Goal: Task Accomplishment & Management: Manage account settings

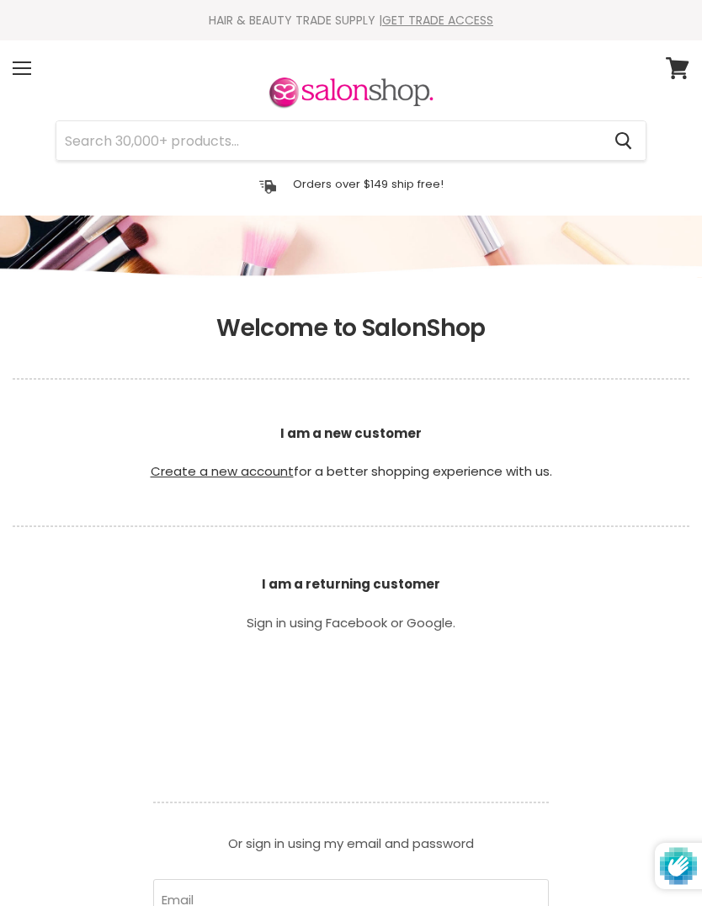
scroll to position [494, 0]
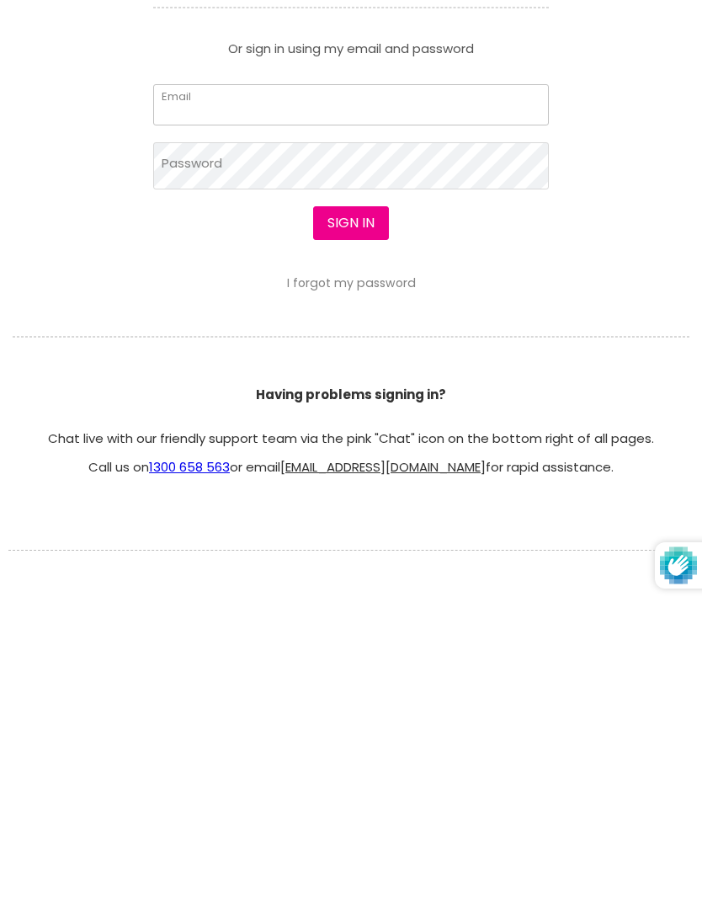
type input "[EMAIL_ADDRESS][DOMAIN_NAME]"
click at [350, 524] on button "Sign in" at bounding box center [351, 524] width 76 height 34
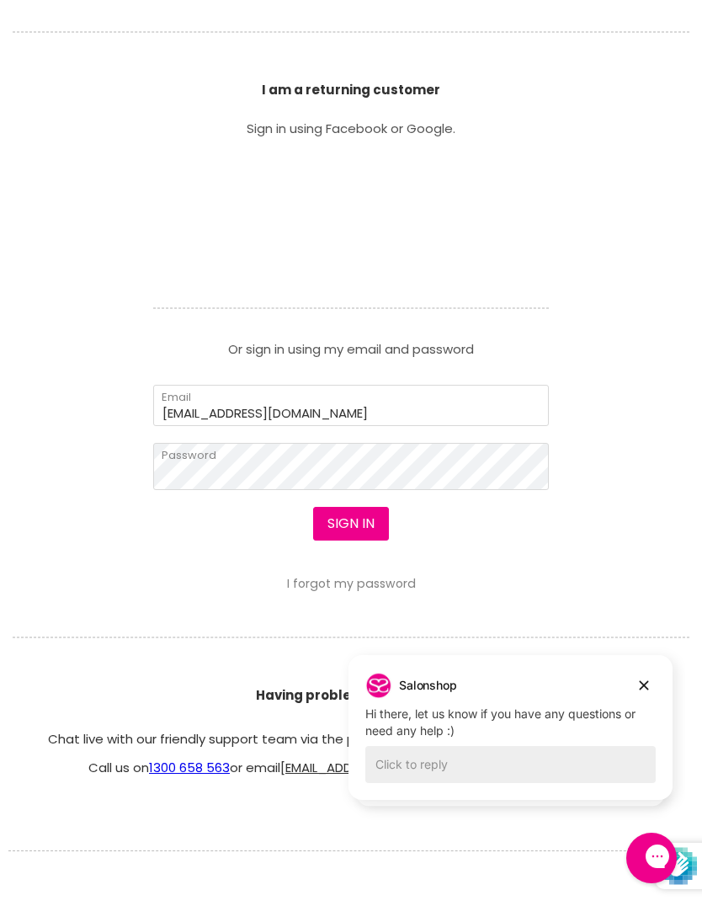
scroll to position [0, 0]
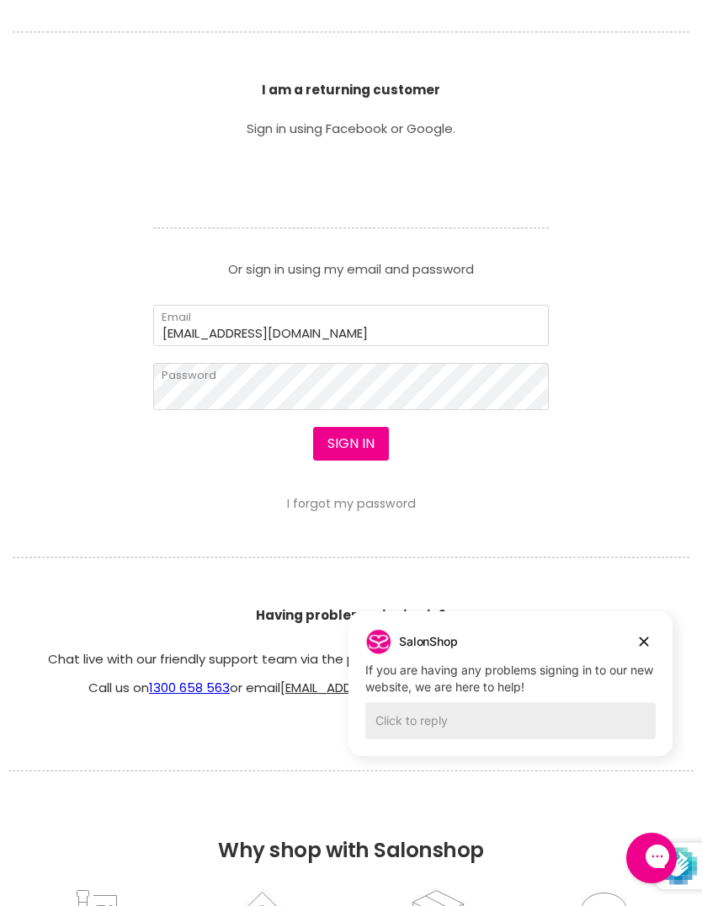
click at [343, 446] on button "Sign in" at bounding box center [351, 444] width 76 height 34
